Goal: Task Accomplishment & Management: Use online tool/utility

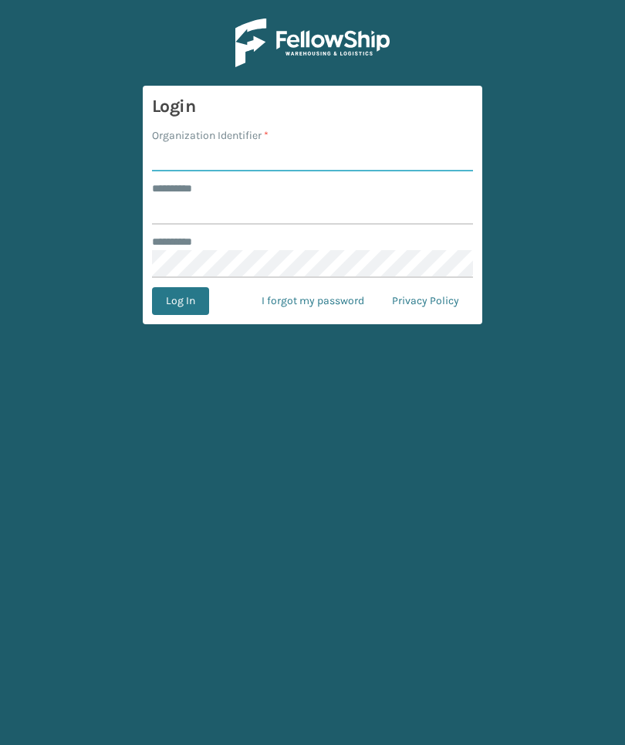
click at [357, 153] on input "Organization Identifier *" at bounding box center [312, 158] width 321 height 28
type input "[PERSON_NAME]"
click at [413, 209] on input "******** *" at bounding box center [312, 211] width 321 height 28
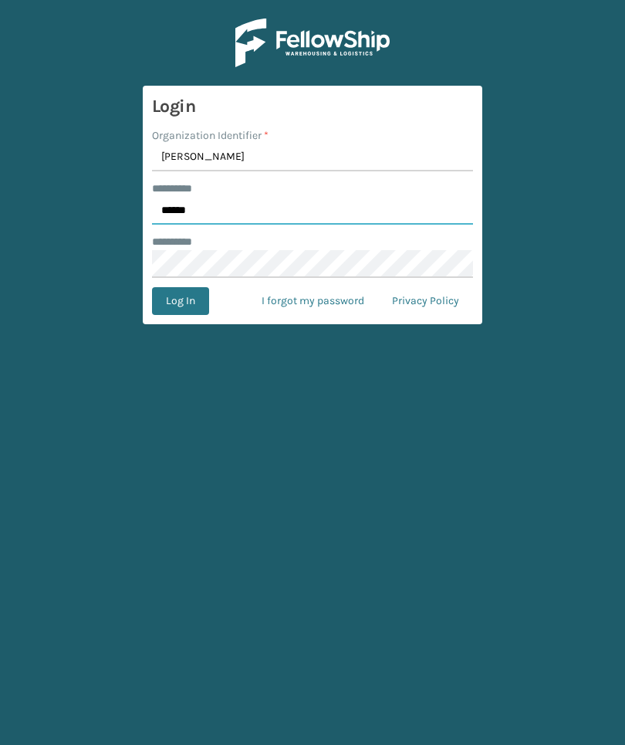
type input "******"
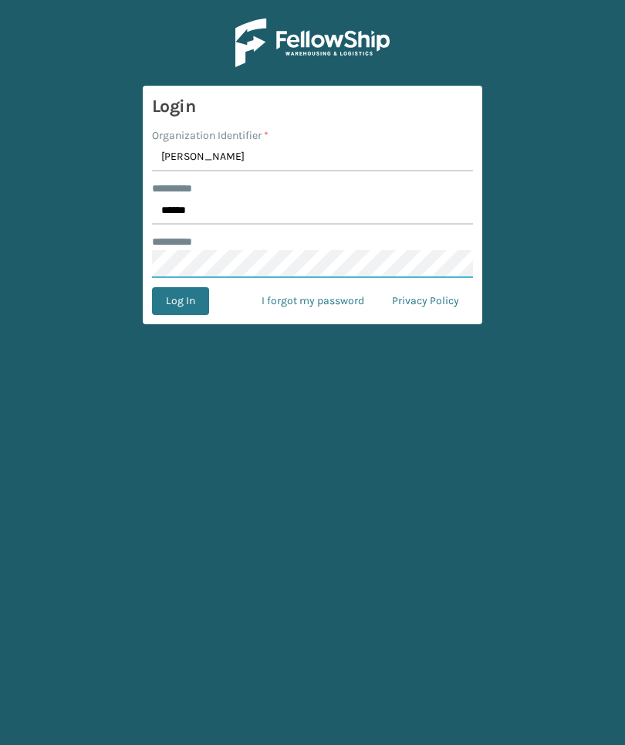
click at [180, 301] on button "Log In" at bounding box center [180, 301] width 57 height 28
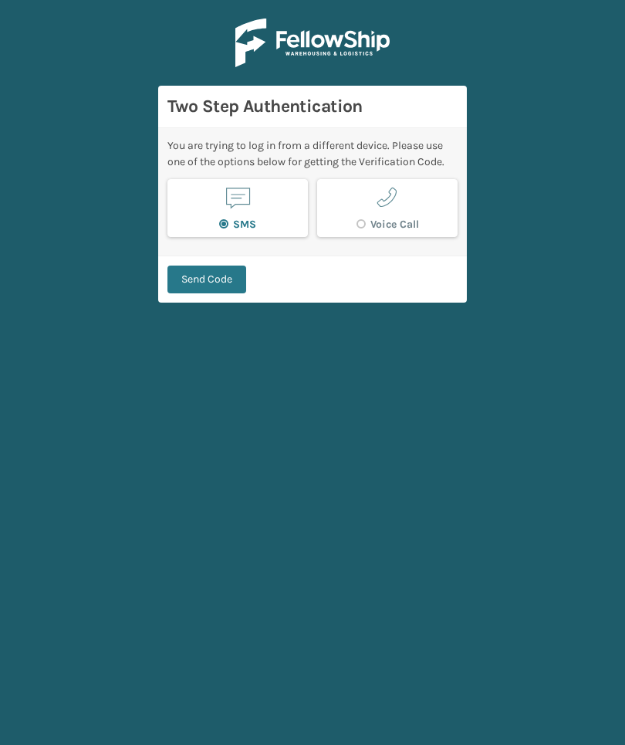
scroll to position [58, 0]
click at [218, 266] on button "Send Code" at bounding box center [207, 280] width 79 height 28
click at [225, 256] on div "Send Code" at bounding box center [312, 279] width 309 height 47
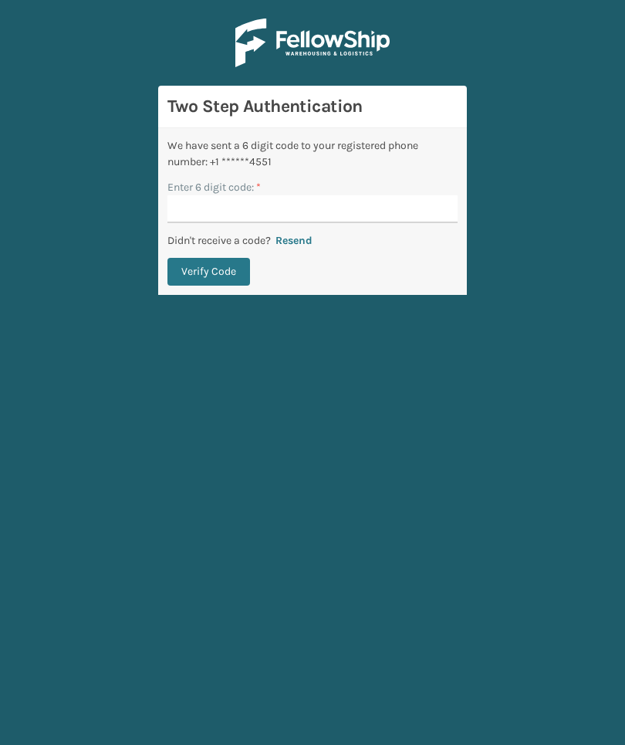
click at [438, 195] on input "Enter 6 digit code: *" at bounding box center [313, 209] width 290 height 28
type input "969887"
click at [208, 258] on button "Verify Code" at bounding box center [209, 272] width 83 height 28
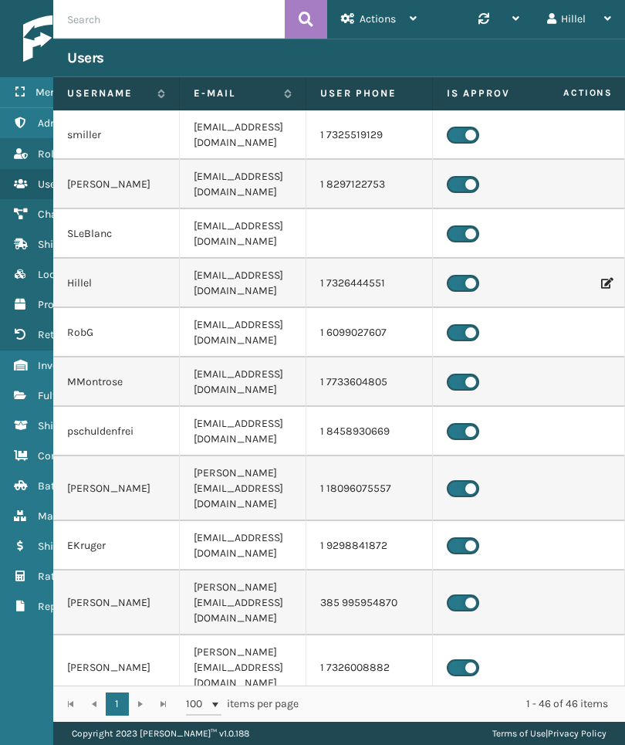
click at [24, 364] on icon at bounding box center [20, 365] width 12 height 11
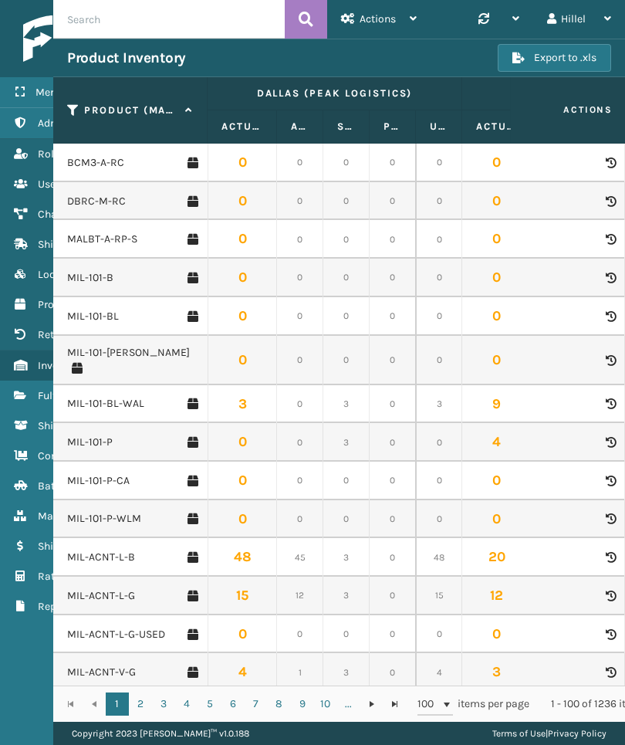
click at [235, 25] on input "text" at bounding box center [169, 19] width 232 height 39
type input "Sfmt"
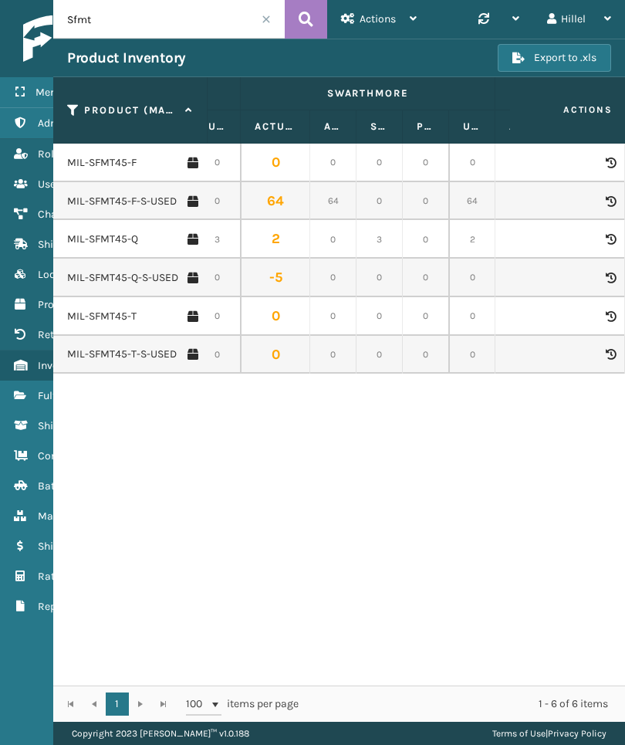
click at [12, 403] on link "Fulfillment Orders" at bounding box center [96, 396] width 192 height 30
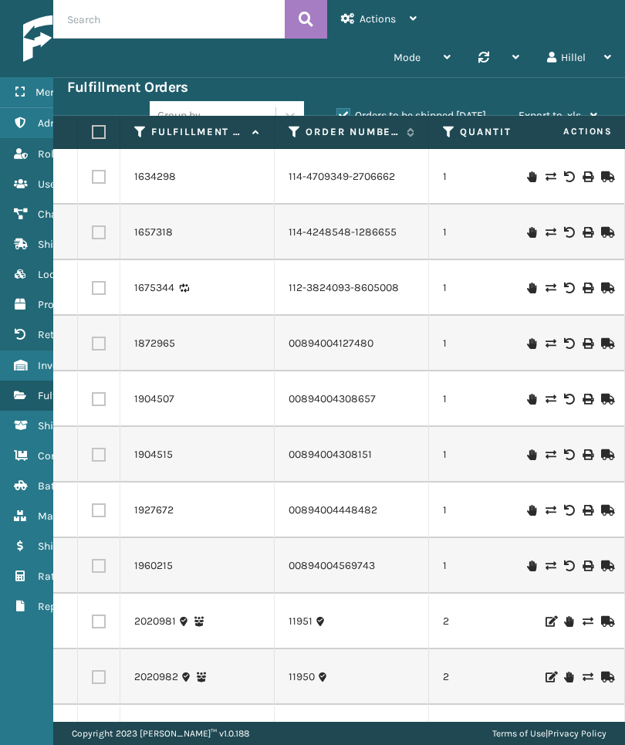
click at [287, 137] on th "Order Number" at bounding box center [352, 132] width 154 height 33
click at [296, 134] on icon at bounding box center [295, 132] width 12 height 14
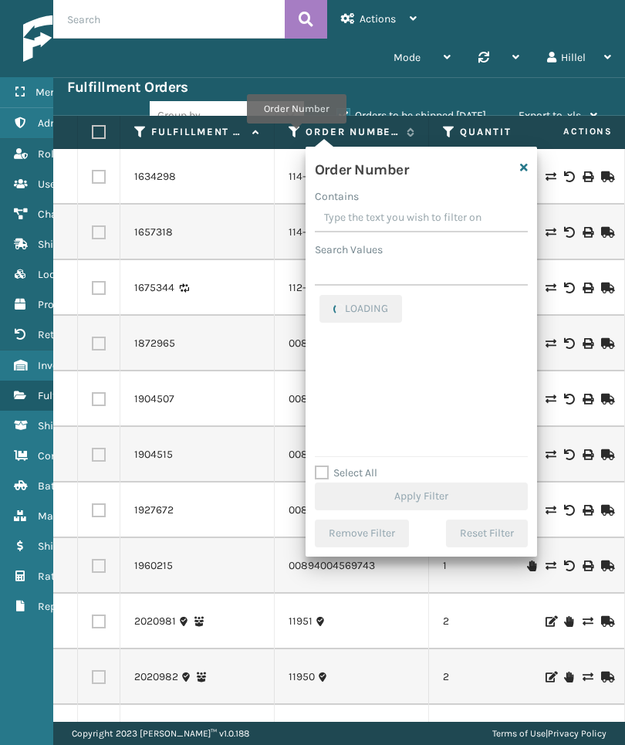
click at [415, 220] on input "Contains" at bounding box center [421, 219] width 213 height 28
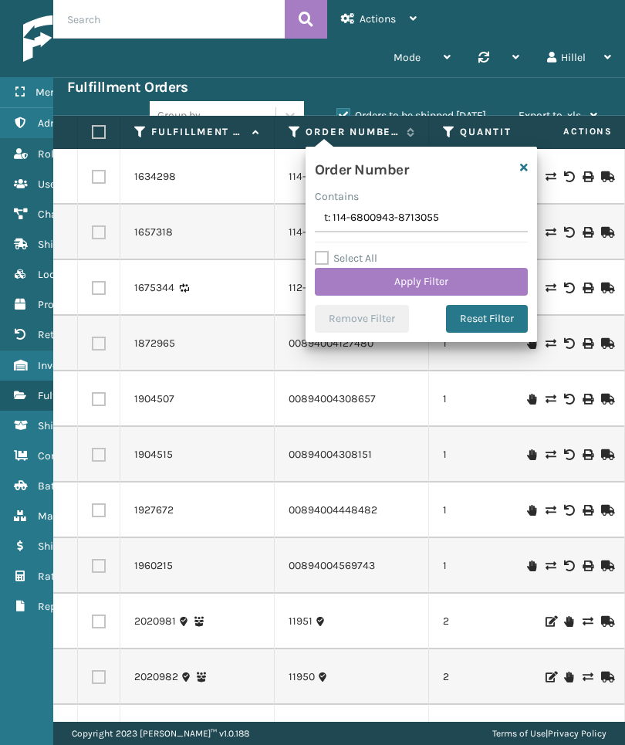
click at [333, 220] on input "t: 114-6800943-8713055" at bounding box center [421, 219] width 213 height 28
click at [332, 215] on input "114-6800943-8713055" at bounding box center [421, 219] width 213 height 28
type input "114-6800943-8713055"
click at [492, 277] on button "Apply Filter" at bounding box center [421, 282] width 213 height 28
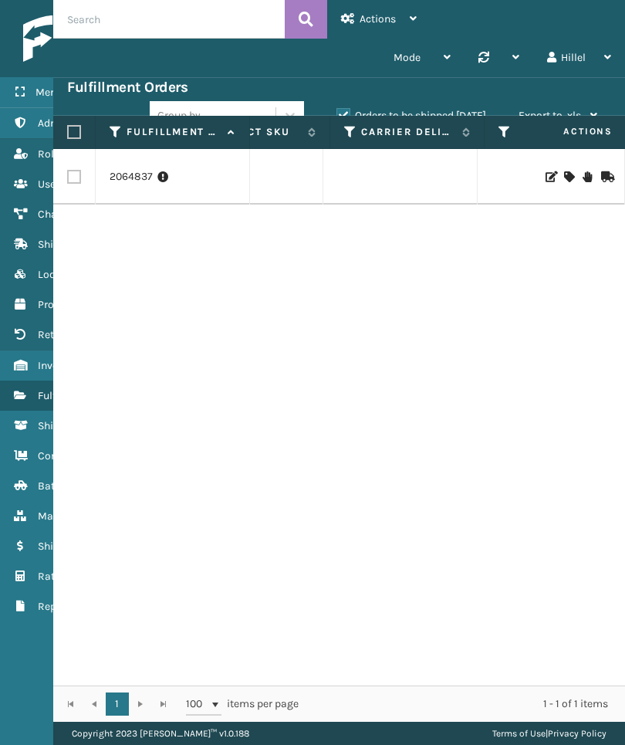
scroll to position [0, 1690]
click at [22, 364] on icon "Inventory" at bounding box center [20, 365] width 12 height 11
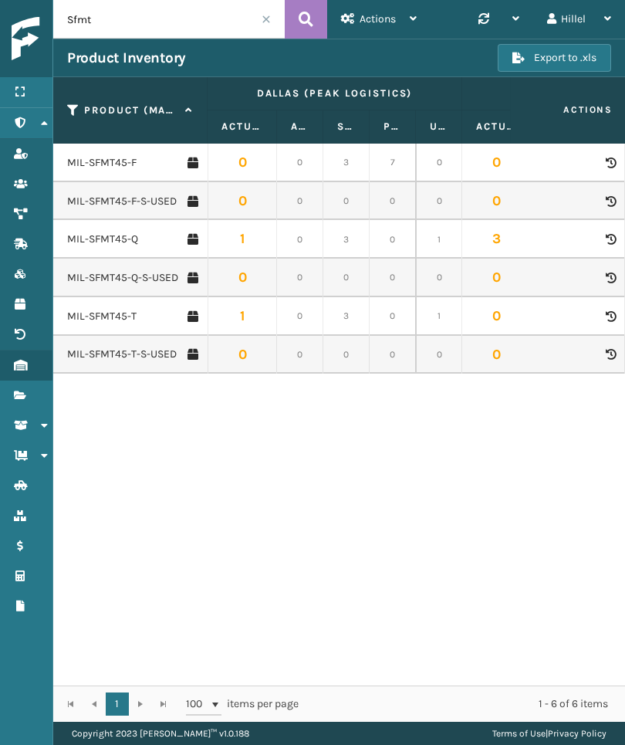
click at [219, 21] on input "Sfmt" at bounding box center [169, 19] width 232 height 39
type input "S"
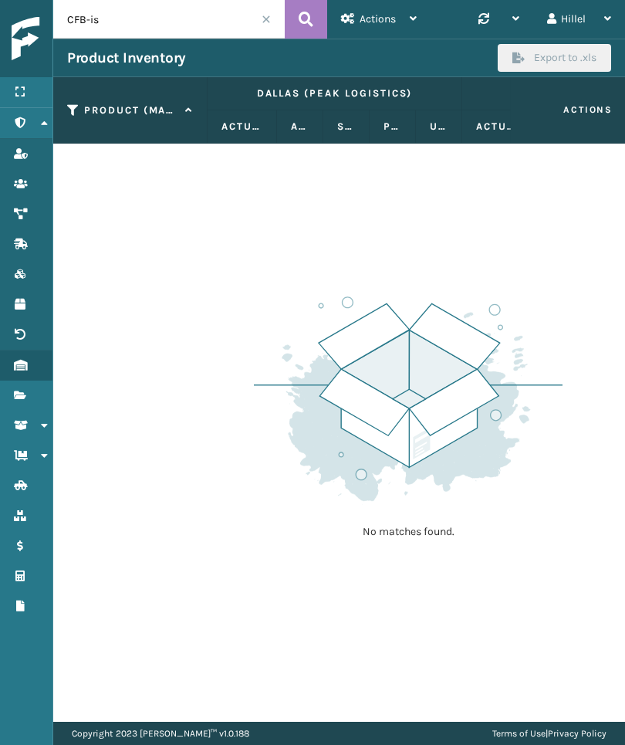
click at [243, 26] on input "CFB-is" at bounding box center [169, 19] width 232 height 39
type input "C"
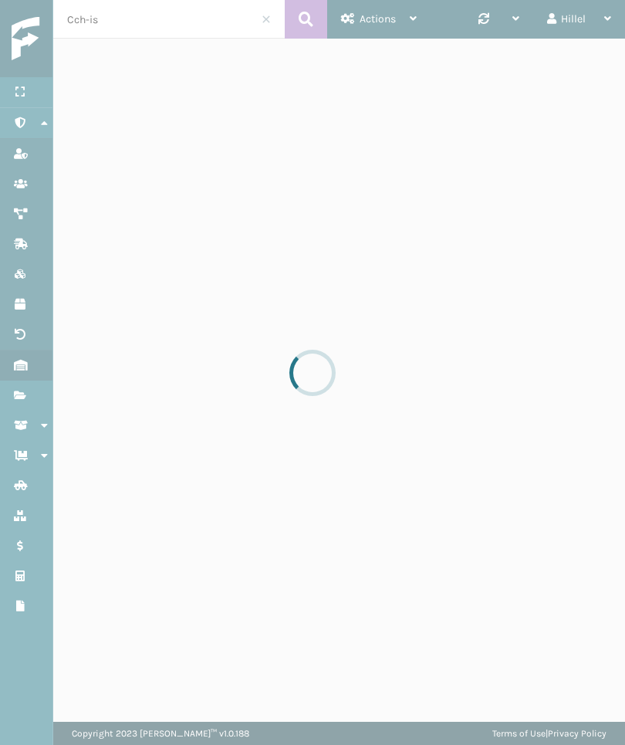
type input "Cch-is"
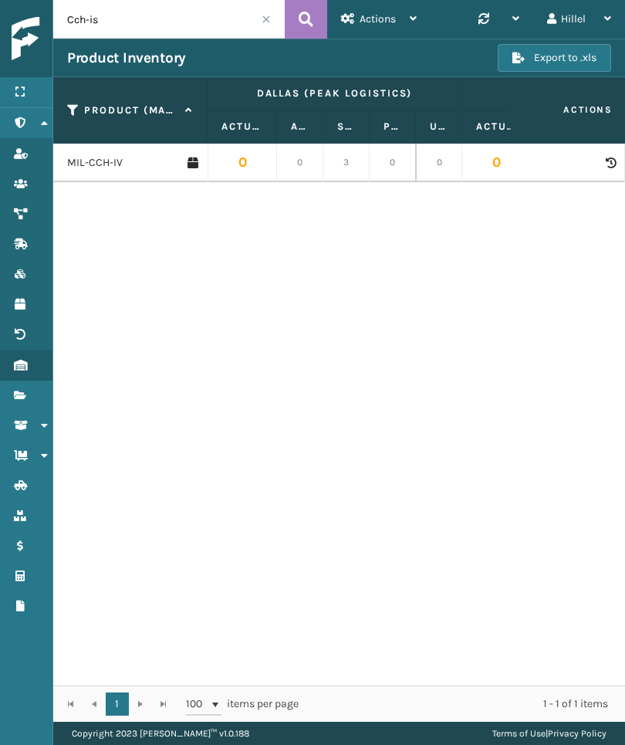
click at [95, 168] on link "MIL-CCH-IV" at bounding box center [95, 162] width 56 height 15
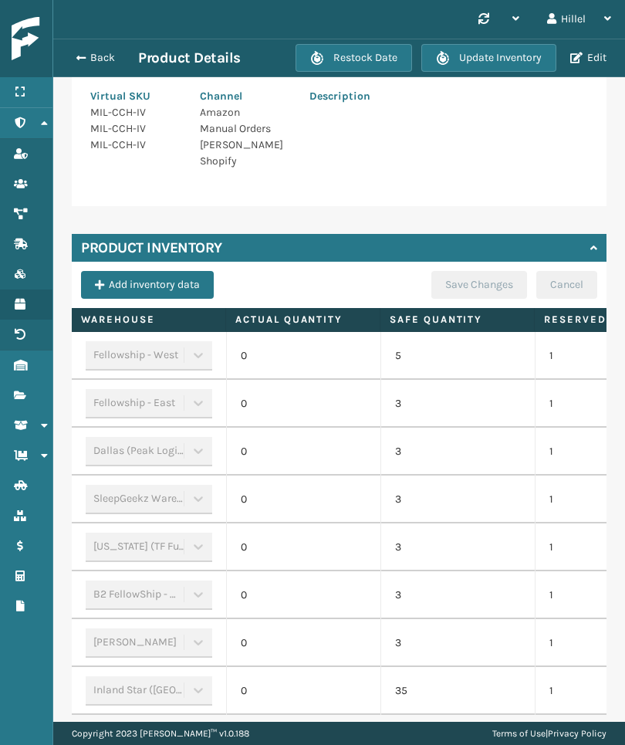
click at [100, 62] on button "Back" at bounding box center [102, 58] width 71 height 14
